Goal: Information Seeking & Learning: Find specific fact

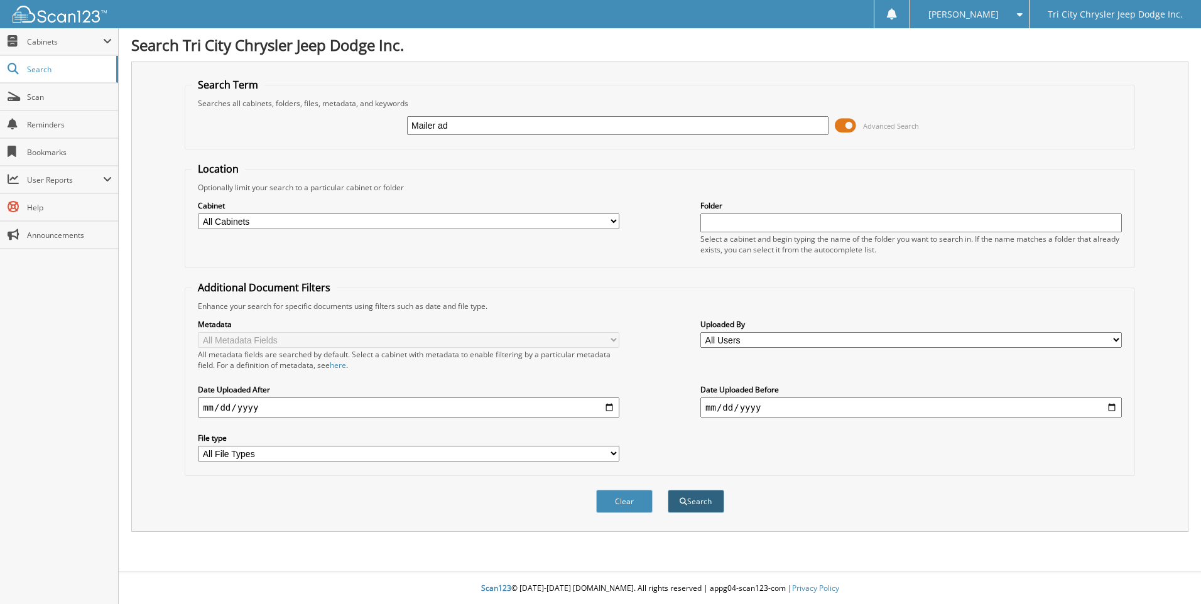
type input "Mailer ad"
click at [696, 503] on button "Search" at bounding box center [696, 501] width 57 height 23
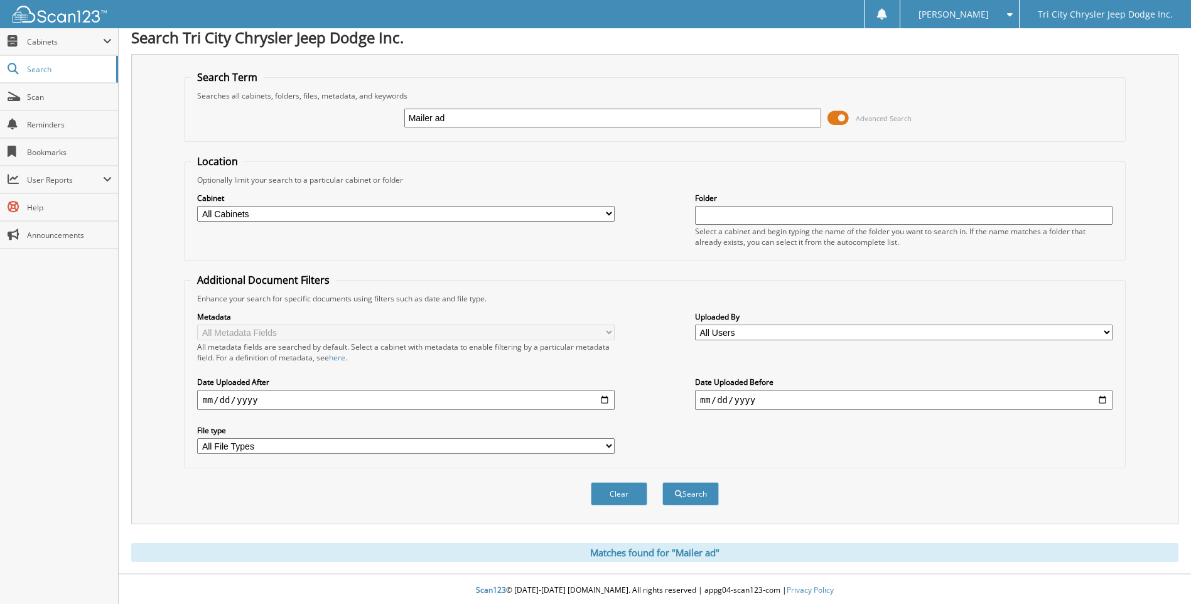
scroll to position [10, 0]
drag, startPoint x: 519, startPoint y: 550, endPoint x: 531, endPoint y: 548, distance: 12.7
click at [519, 550] on div "Matches found for "Mailer ad"" at bounding box center [655, 550] width 1048 height 19
click at [629, 547] on div "Matches found for "Mailer ad"" at bounding box center [655, 550] width 1048 height 19
drag, startPoint x: 694, startPoint y: 547, endPoint x: 702, endPoint y: 548, distance: 8.2
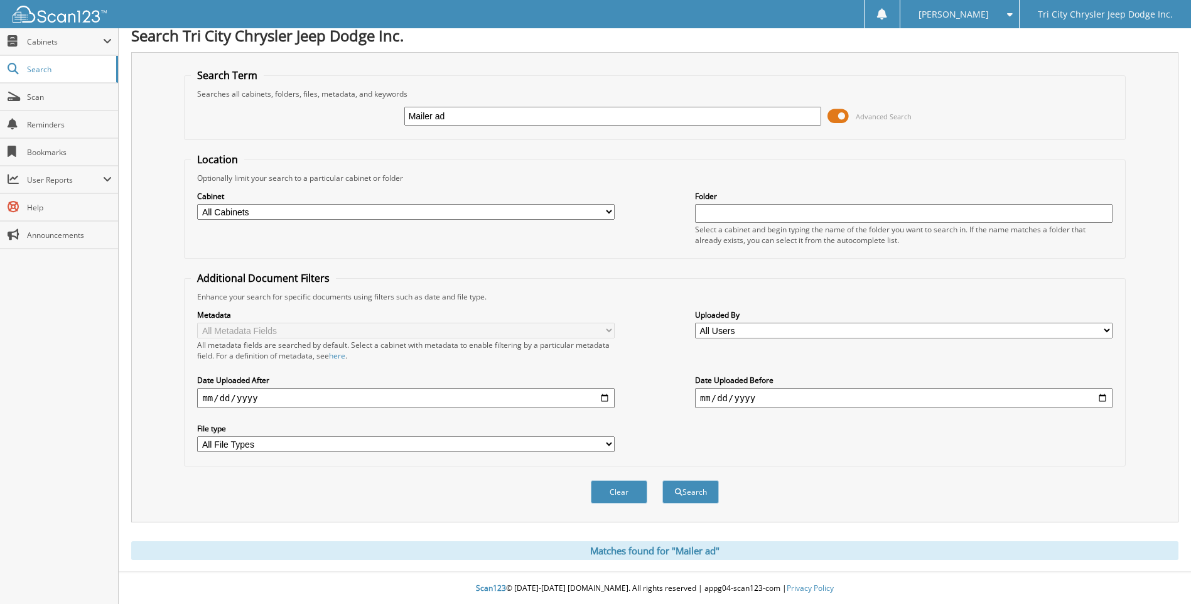
click at [702, 548] on div "Matches found for "Mailer ad"" at bounding box center [655, 550] width 1048 height 19
drag, startPoint x: 702, startPoint y: 548, endPoint x: 781, endPoint y: 549, distance: 78.5
click at [777, 549] on div "Matches found for "Mailer ad"" at bounding box center [655, 550] width 1048 height 19
click at [782, 548] on div "Matches found for "Mailer ad"" at bounding box center [655, 550] width 1048 height 19
